Goal: Task Accomplishment & Management: Manage account settings

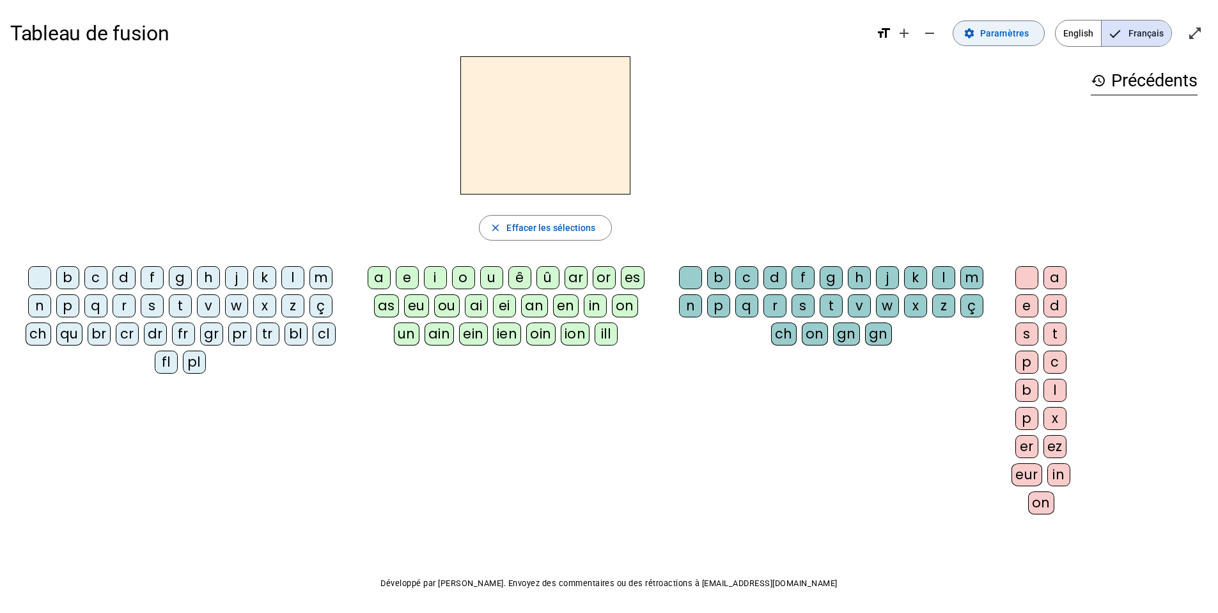
click at [911, 35] on span "Paramètres" at bounding box center [1004, 33] width 49 height 15
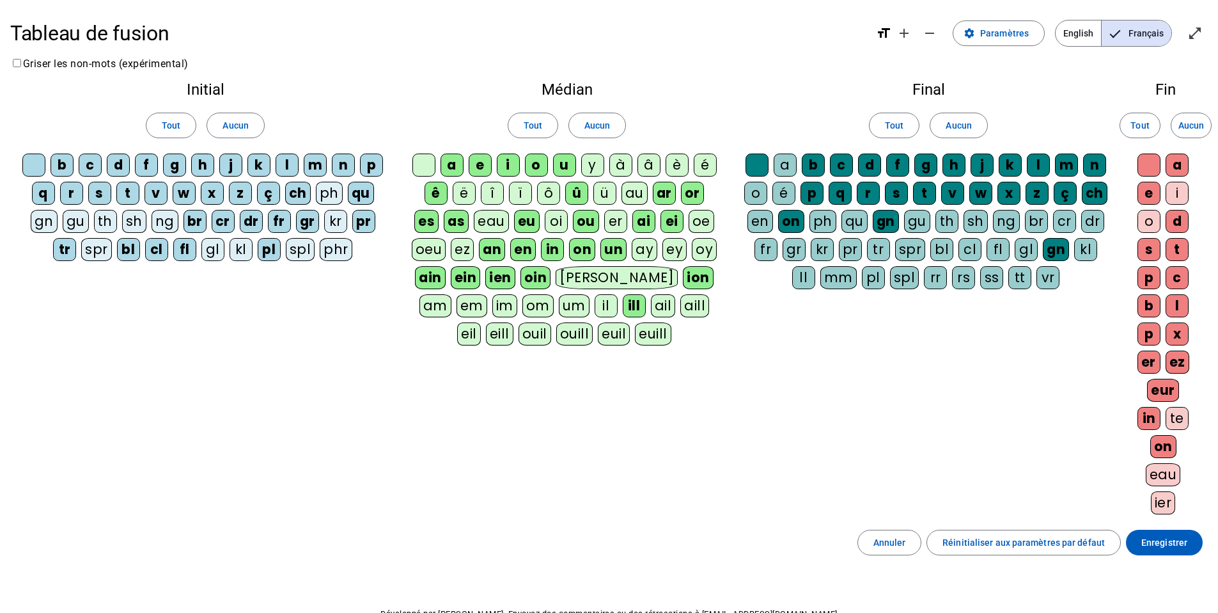
click at [753, 196] on div "o" at bounding box center [755, 193] width 23 height 23
click at [694, 164] on div "é" at bounding box center [705, 164] width 23 height 23
click at [911, 429] on span "Enregistrer" at bounding box center [1165, 542] width 46 height 15
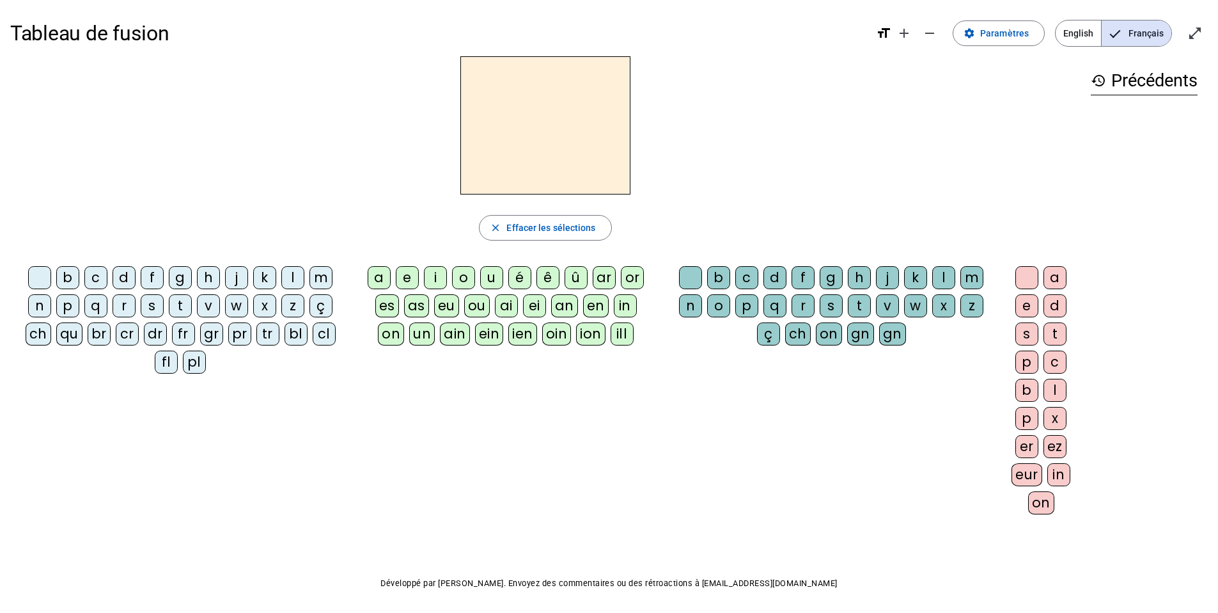
click at [304, 314] on letter-bubble "z" at bounding box center [295, 308] width 28 height 28
click at [464, 284] on div "o" at bounding box center [463, 277] width 23 height 23
click at [717, 313] on div "o" at bounding box center [718, 305] width 23 height 23
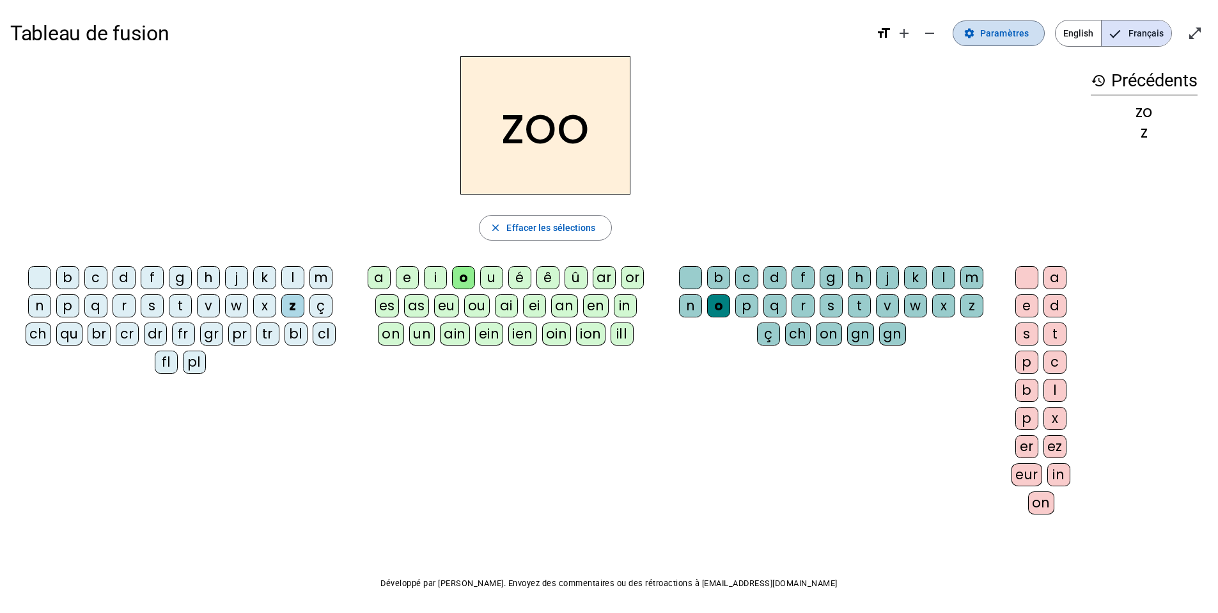
click at [911, 43] on span at bounding box center [998, 33] width 91 height 31
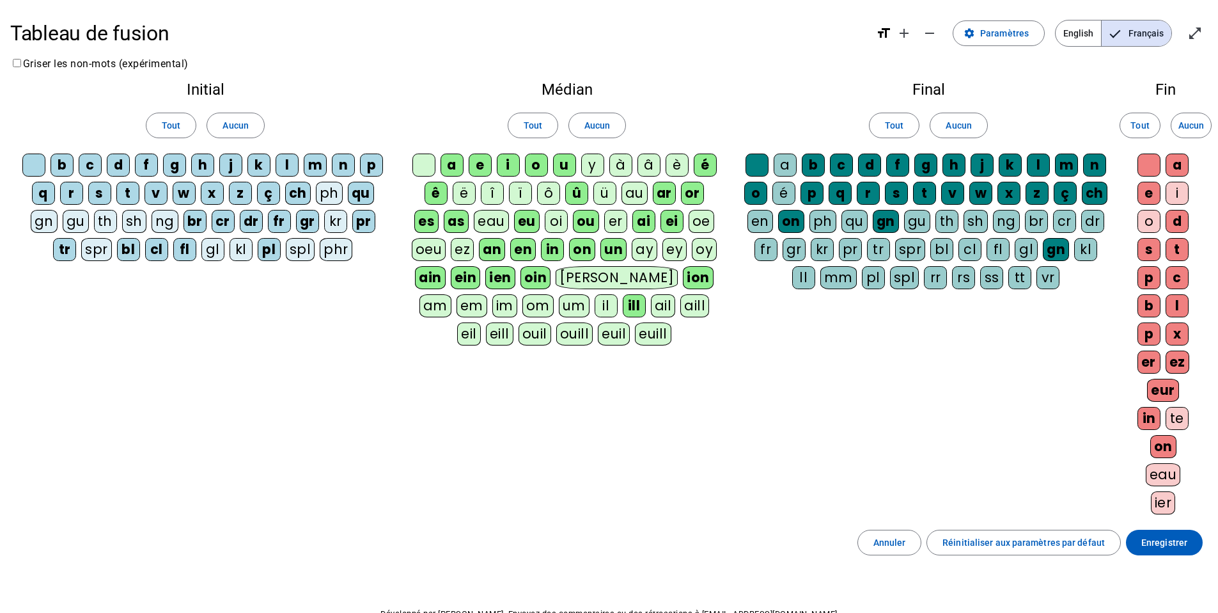
click at [785, 191] on div "é" at bounding box center [784, 193] width 23 height 23
click at [911, 429] on span "Enregistrer" at bounding box center [1165, 542] width 46 height 15
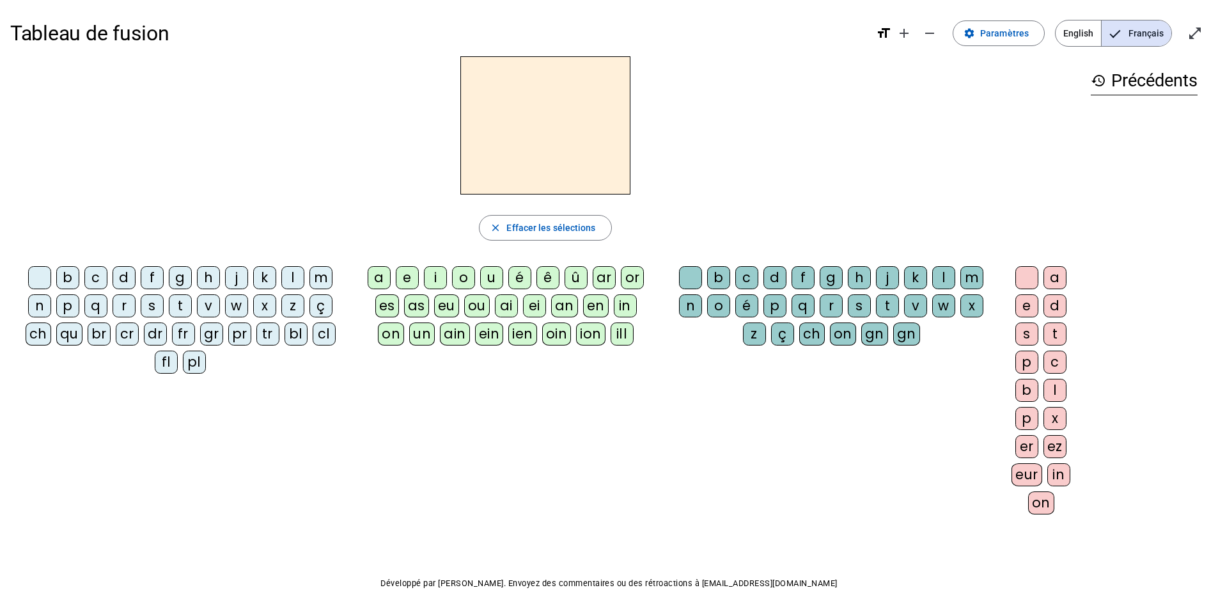
click at [283, 304] on div "z" at bounding box center [292, 305] width 23 height 23
click at [458, 288] on div "o" at bounding box center [463, 277] width 23 height 23
click at [708, 307] on div "o" at bounding box center [718, 305] width 23 height 23
click at [733, 306] on letter-bubble "o" at bounding box center [721, 308] width 28 height 28
click at [735, 306] on div "é" at bounding box center [746, 305] width 23 height 23
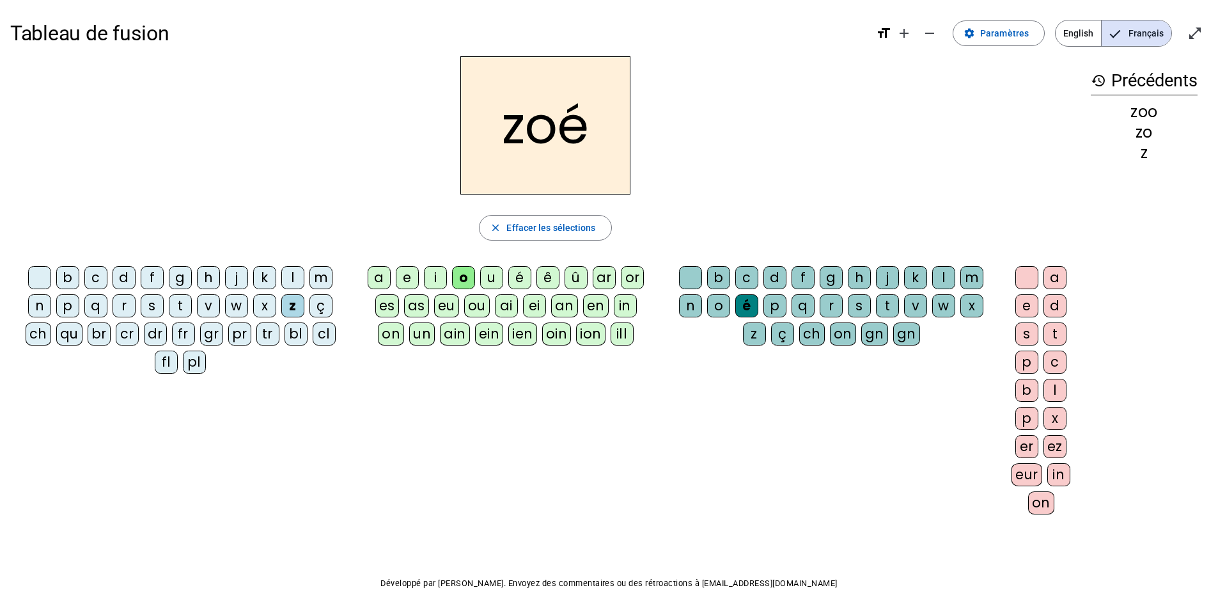
click at [50, 305] on div "n" at bounding box center [39, 305] width 23 height 23
click at [911, 35] on span at bounding box center [998, 33] width 91 height 31
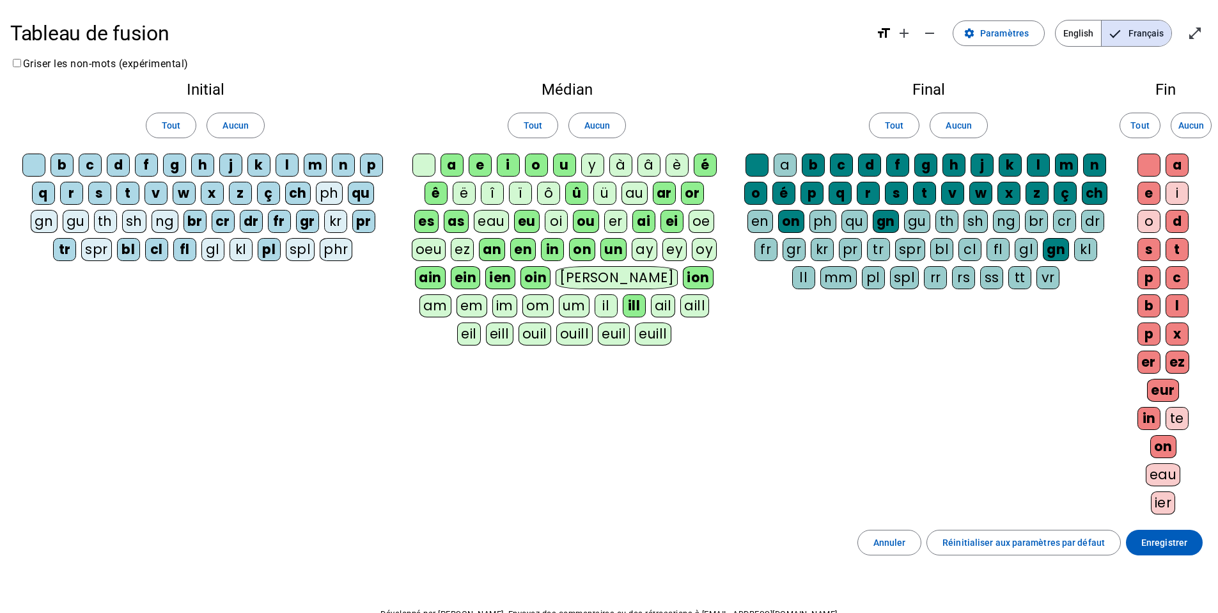
click at [784, 166] on div "a" at bounding box center [785, 164] width 23 height 23
click at [911, 429] on span at bounding box center [1164, 542] width 77 height 31
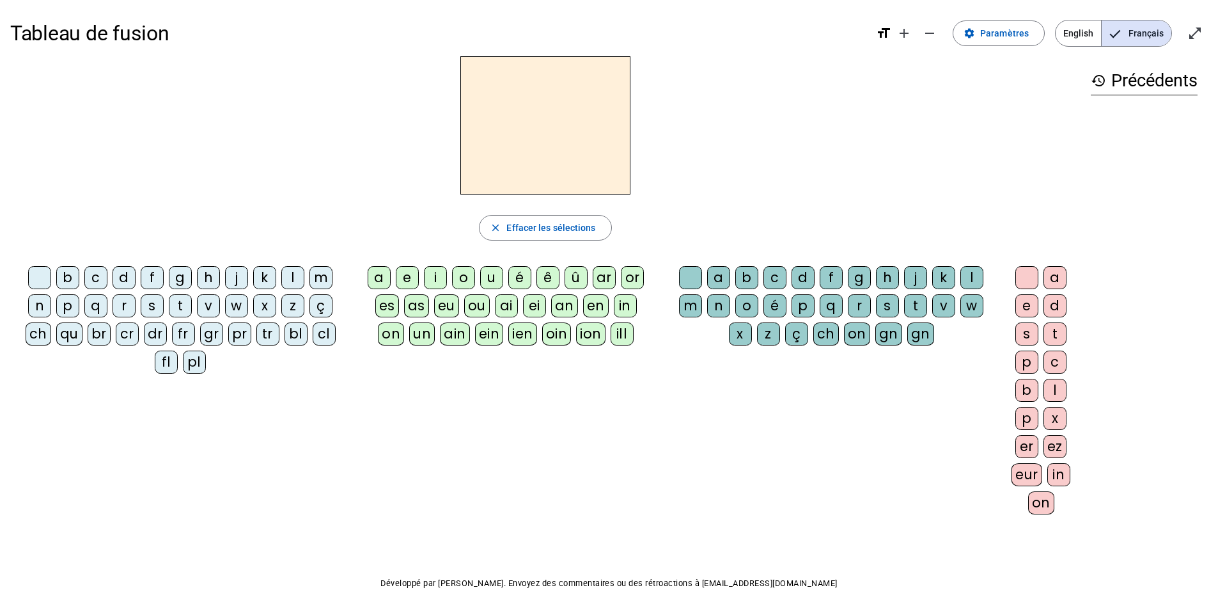
click at [42, 300] on div "n" at bounding box center [39, 305] width 23 height 23
click at [454, 281] on div "o" at bounding box center [463, 277] width 23 height 23
click at [721, 288] on div "a" at bounding box center [718, 277] width 23 height 23
click at [64, 282] on div "b" at bounding box center [67, 277] width 23 height 23
click at [437, 281] on div "i" at bounding box center [435, 277] width 23 height 23
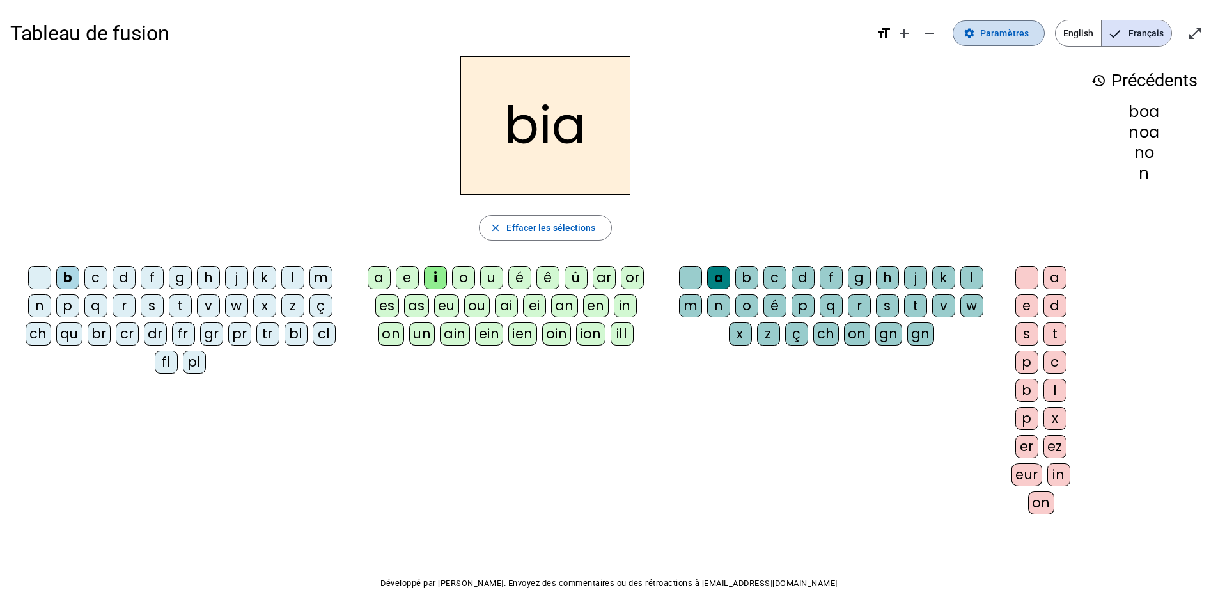
click at [911, 41] on span at bounding box center [998, 33] width 91 height 31
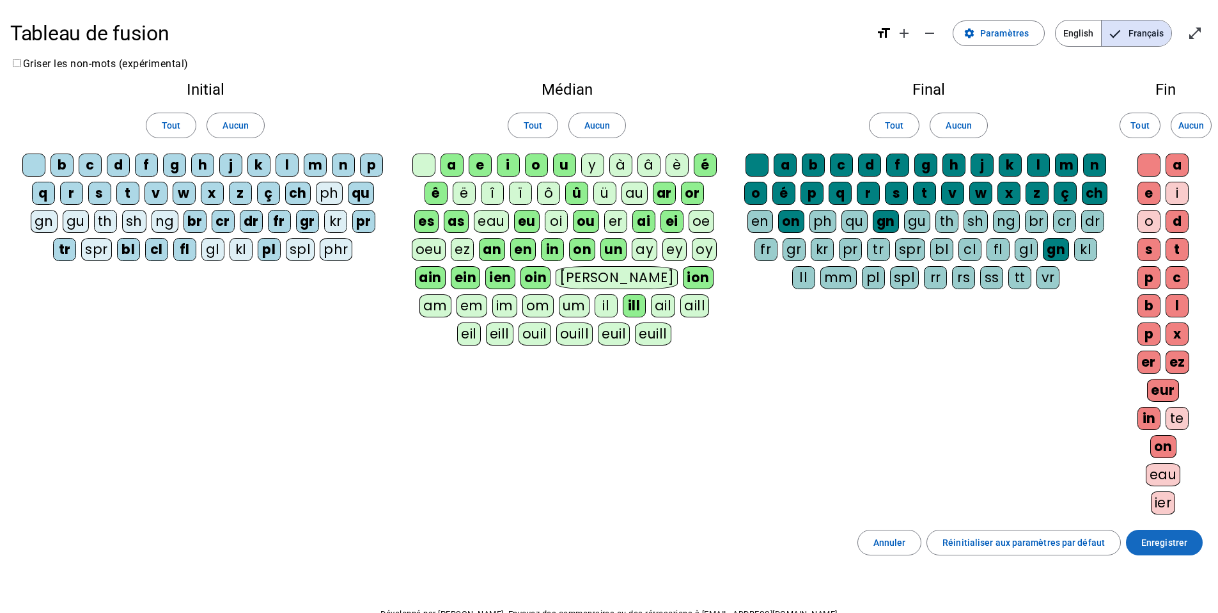
click at [911, 429] on span "Enregistrer" at bounding box center [1165, 542] width 46 height 15
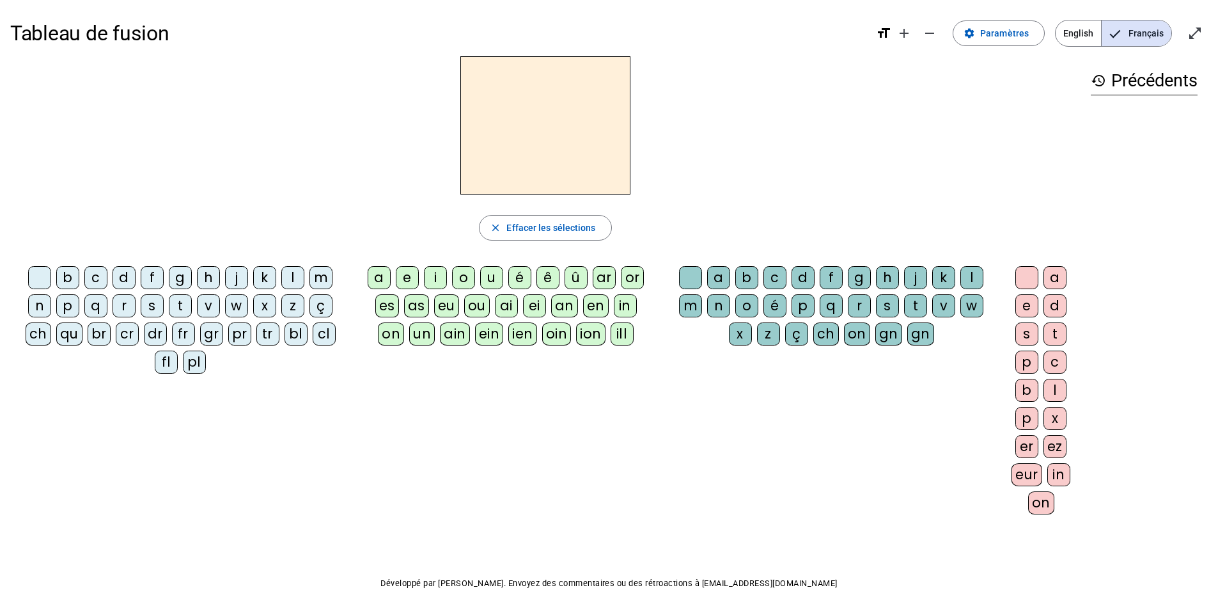
click at [287, 330] on div "bl" at bounding box center [296, 333] width 23 height 23
click at [378, 279] on div "a" at bounding box center [379, 277] width 23 height 23
click at [516, 281] on div "é" at bounding box center [519, 277] width 23 height 23
click at [330, 343] on div "cl" at bounding box center [324, 333] width 23 height 23
click at [748, 297] on div "o" at bounding box center [746, 305] width 23 height 23
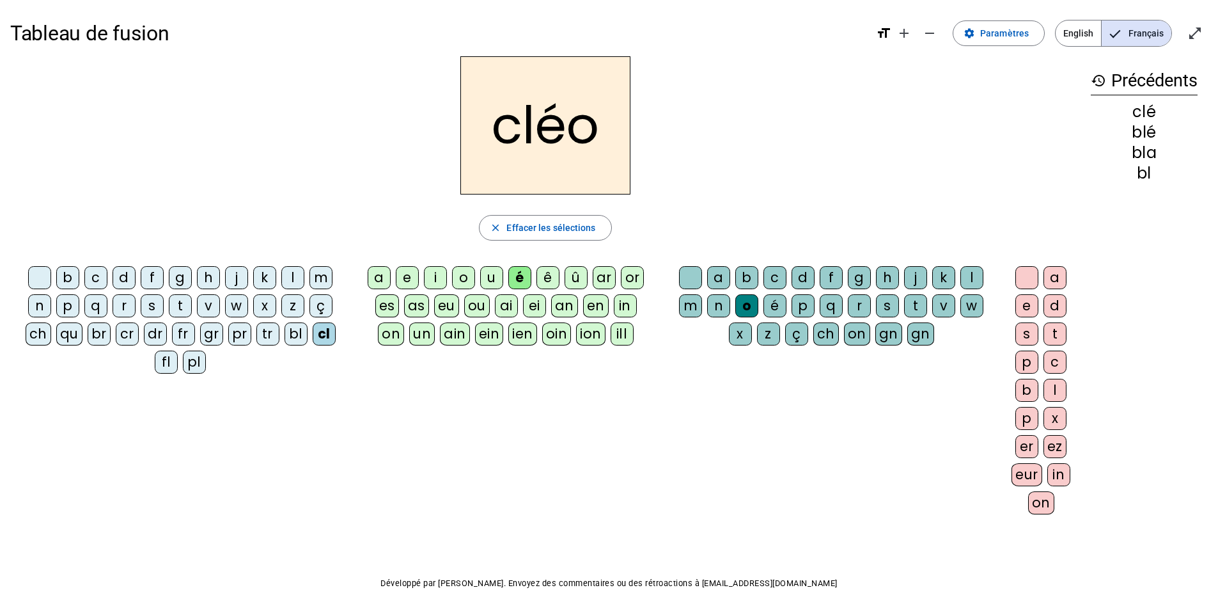
click at [289, 277] on div "l" at bounding box center [292, 277] width 23 height 23
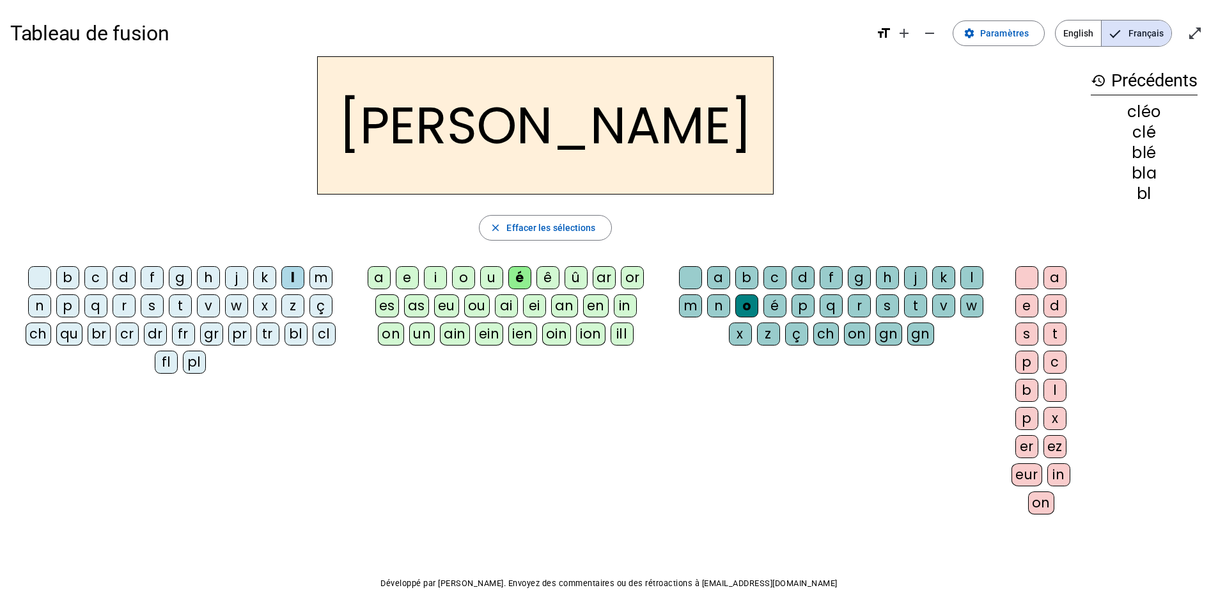
click at [719, 272] on div "a" at bounding box center [718, 277] width 23 height 23
